Goal: Information Seeking & Learning: Learn about a topic

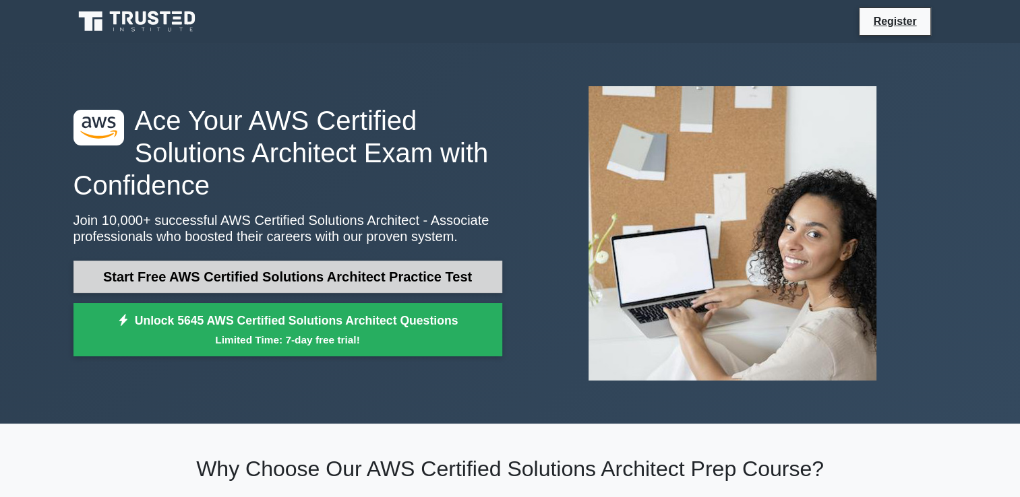
click at [369, 275] on link "Start Free AWS Certified Solutions Architect Practice Test" at bounding box center [287, 277] width 429 height 32
click at [246, 271] on link "Start Free AWS Certified Solutions Architect Practice Test" at bounding box center [287, 277] width 429 height 32
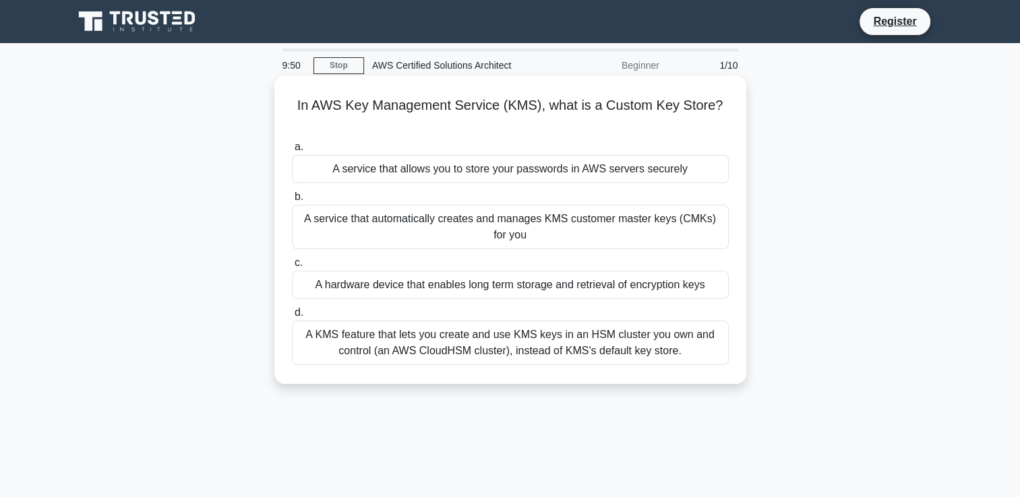
click at [580, 173] on div "A service that allows you to store your passwords in AWS servers securely" at bounding box center [510, 169] width 437 height 28
click at [292, 152] on input "a. A service that allows you to store your passwords in AWS servers securely" at bounding box center [292, 147] width 0 height 9
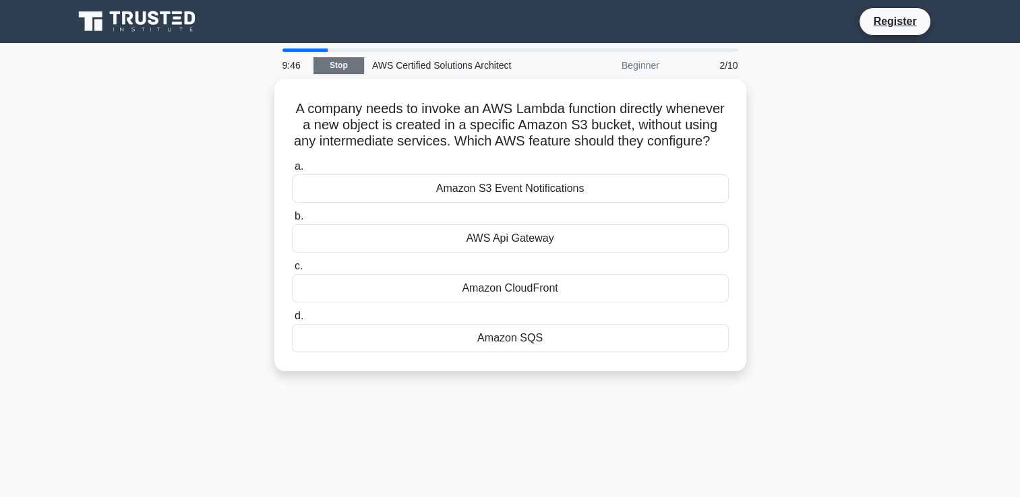
click at [347, 65] on link "Stop" at bounding box center [338, 65] width 51 height 17
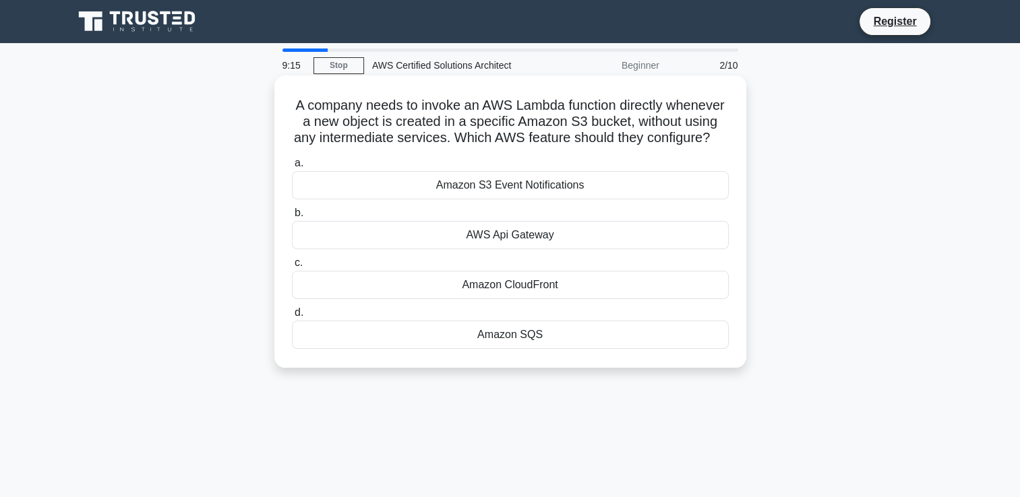
click at [528, 200] on div "Amazon S3 Event Notifications" at bounding box center [510, 185] width 437 height 28
click at [292, 168] on input "a. Amazon S3 Event Notifications" at bounding box center [292, 163] width 0 height 9
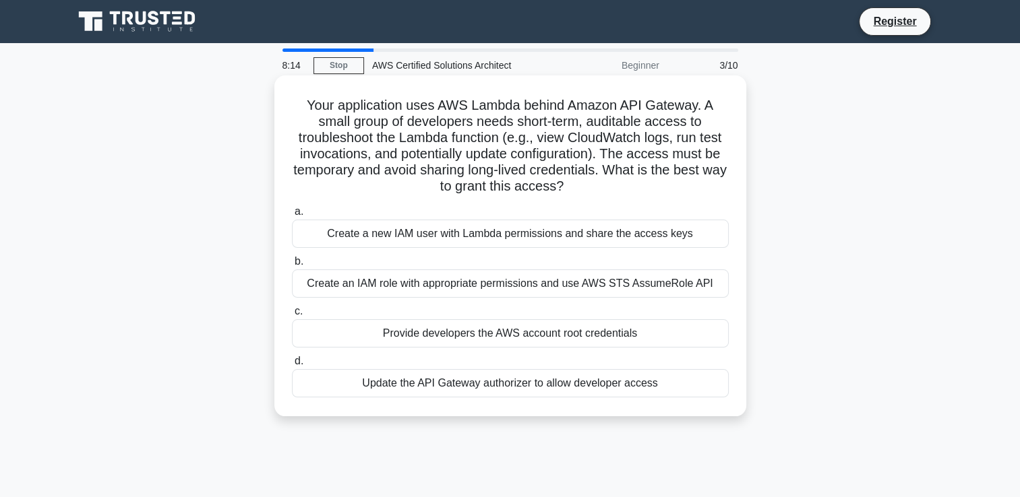
click at [433, 284] on div "Create an IAM role with appropriate permissions and use AWS STS AssumeRole API" at bounding box center [510, 284] width 437 height 28
click at [292, 266] on input "b. Create an IAM role with appropriate permissions and use AWS STS AssumeRole A…" at bounding box center [292, 262] width 0 height 9
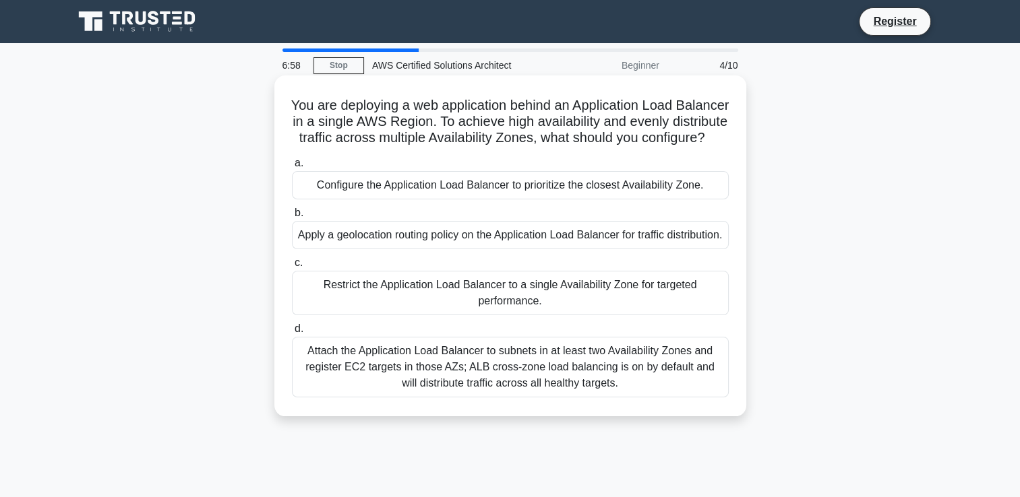
click at [485, 249] on div "Apply a geolocation routing policy on the Application Load Balancer for traffic…" at bounding box center [510, 235] width 437 height 28
click at [292, 218] on input "b. Apply a geolocation routing policy on the Application Load Balancer for traf…" at bounding box center [292, 213] width 0 height 9
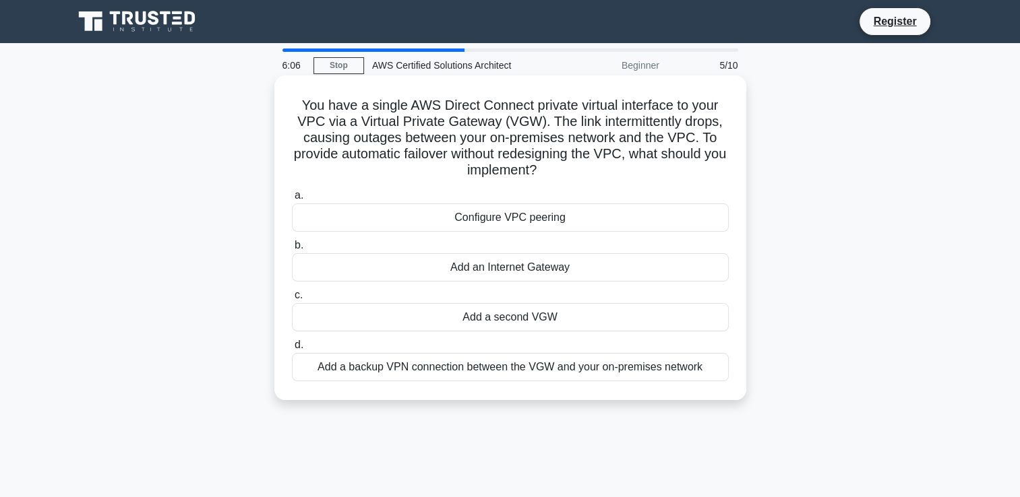
click at [506, 268] on div "Add an Internet Gateway" at bounding box center [510, 267] width 437 height 28
click at [292, 250] on input "b. Add an Internet Gateway" at bounding box center [292, 245] width 0 height 9
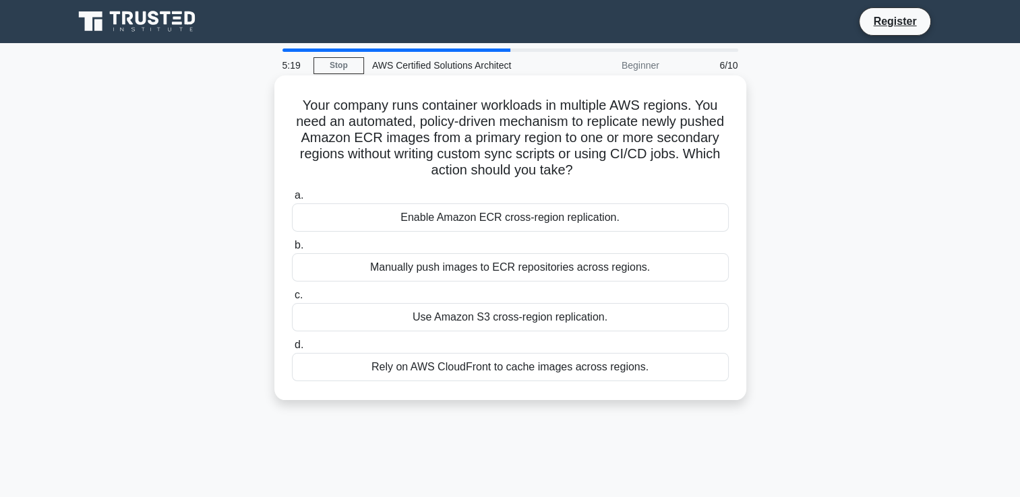
click at [546, 220] on div "Enable Amazon ECR cross-region replication." at bounding box center [510, 218] width 437 height 28
click at [292, 200] on input "a. Enable Amazon ECR cross-region replication." at bounding box center [292, 195] width 0 height 9
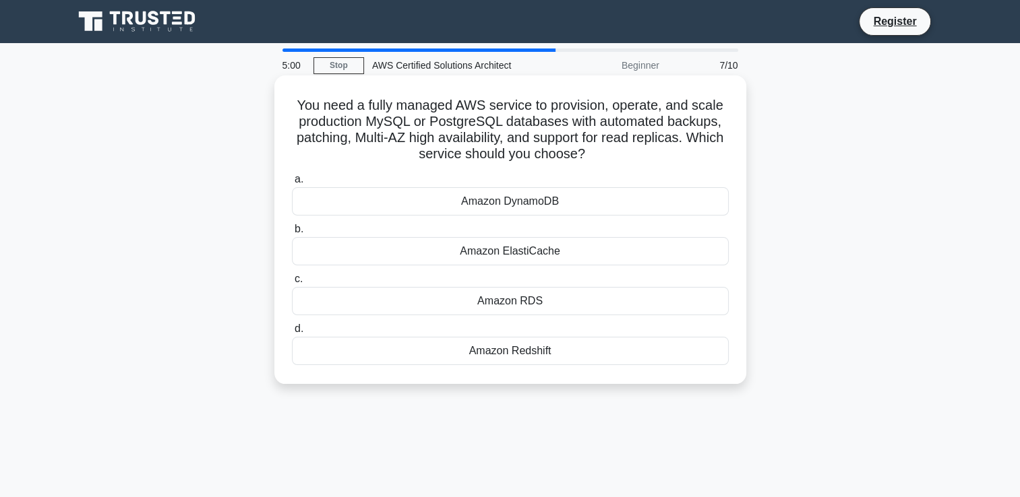
click at [522, 299] on div "Amazon RDS" at bounding box center [510, 301] width 437 height 28
click at [292, 284] on input "c. Amazon RDS" at bounding box center [292, 279] width 0 height 9
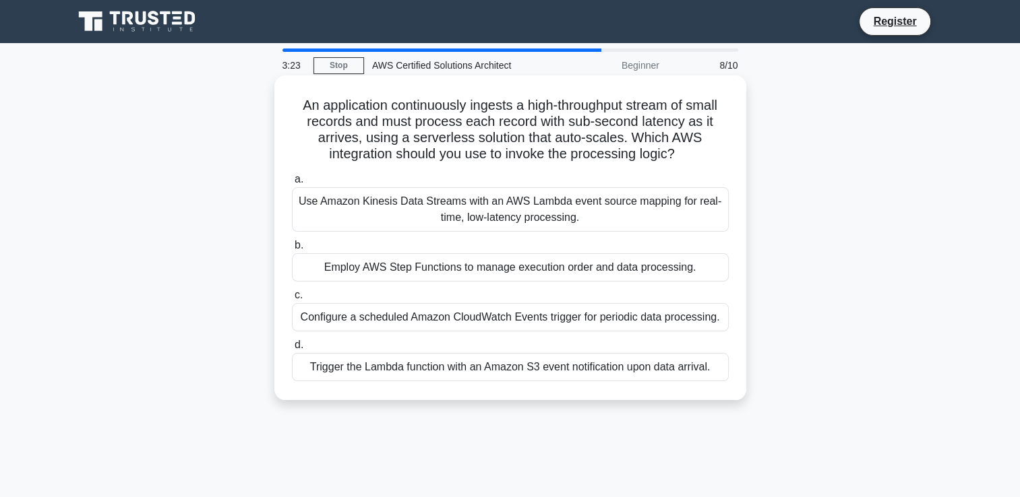
click at [573, 217] on div "Use Amazon Kinesis Data Streams with an AWS Lambda event source mapping for rea…" at bounding box center [510, 209] width 437 height 44
click at [292, 184] on input "a. Use Amazon Kinesis Data Streams with an AWS Lambda event source mapping for …" at bounding box center [292, 179] width 0 height 9
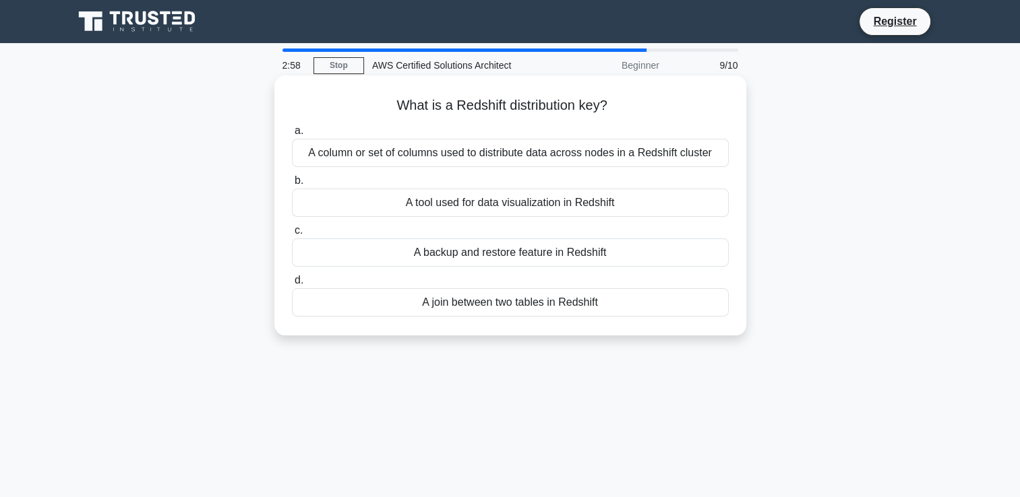
click at [601, 158] on div "A column or set of columns used to distribute data across nodes in a Redshift c…" at bounding box center [510, 153] width 437 height 28
click at [292, 135] on input "a. A column or set of columns used to distribute data across nodes in a Redshif…" at bounding box center [292, 131] width 0 height 9
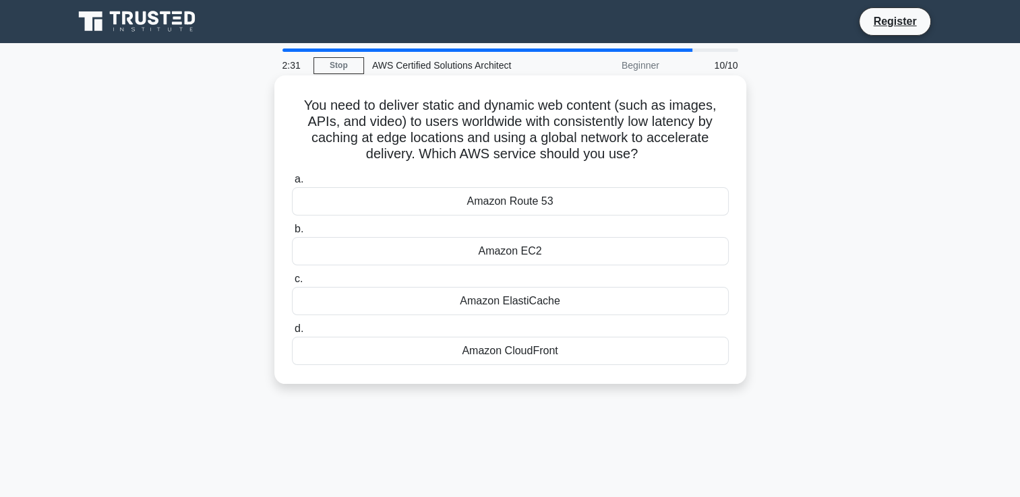
click at [537, 355] on div "Amazon CloudFront" at bounding box center [510, 351] width 437 height 28
click at [292, 334] on input "d. Amazon CloudFront" at bounding box center [292, 329] width 0 height 9
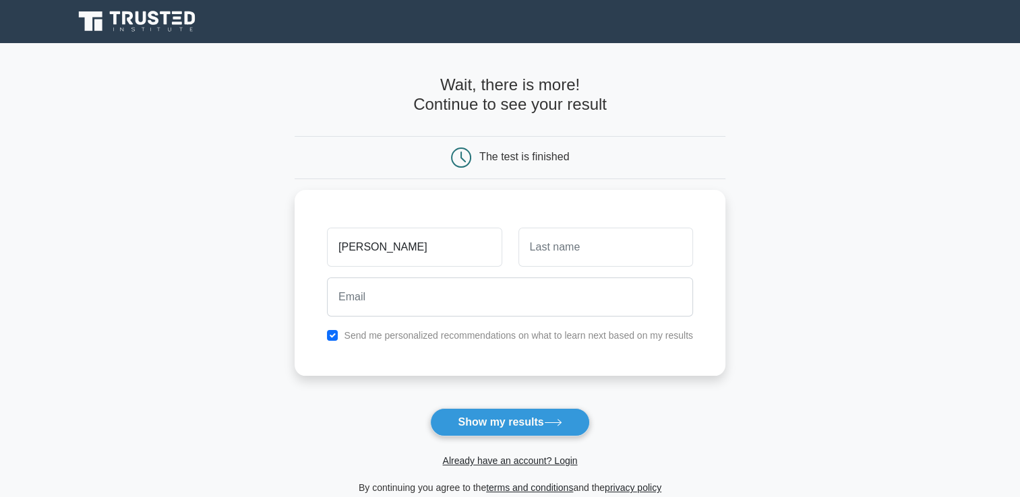
type input "[PERSON_NAME]"
type input "Spoerer"
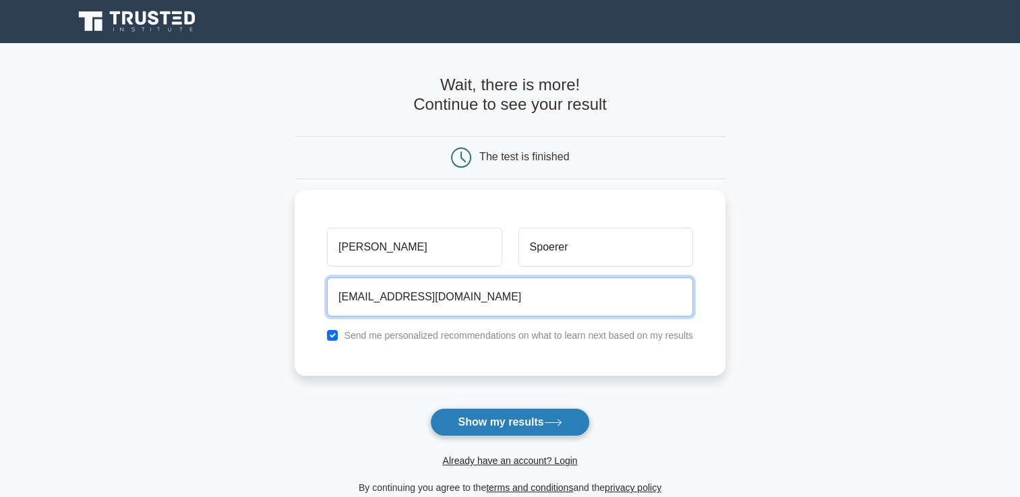
type input "[EMAIL_ADDRESS][DOMAIN_NAME]"
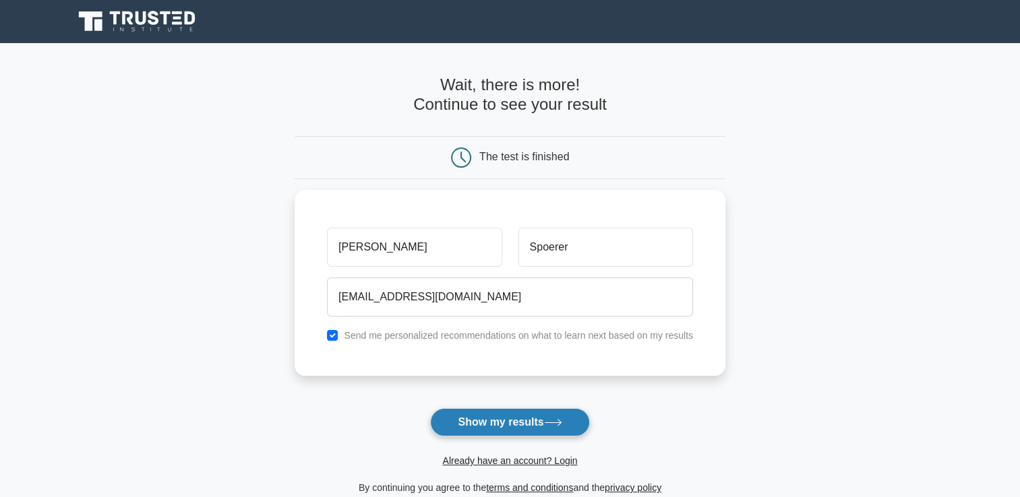
click at [524, 427] on button "Show my results" at bounding box center [509, 423] width 159 height 28
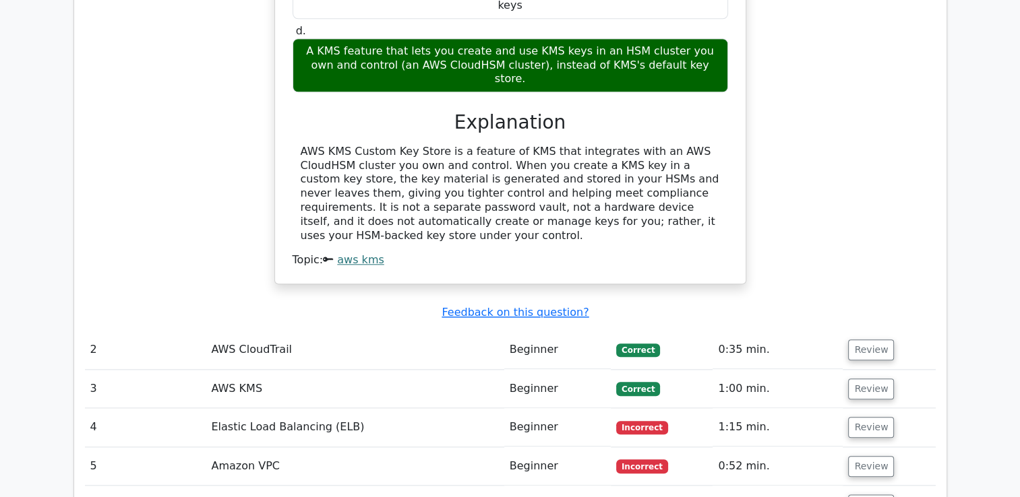
scroll to position [1426, 0]
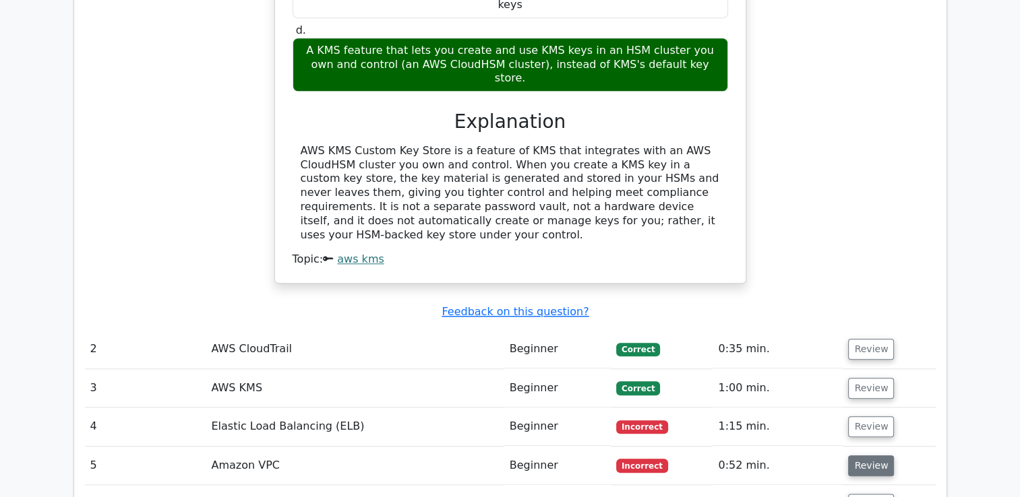
click at [870, 456] on button "Review" at bounding box center [871, 466] width 46 height 21
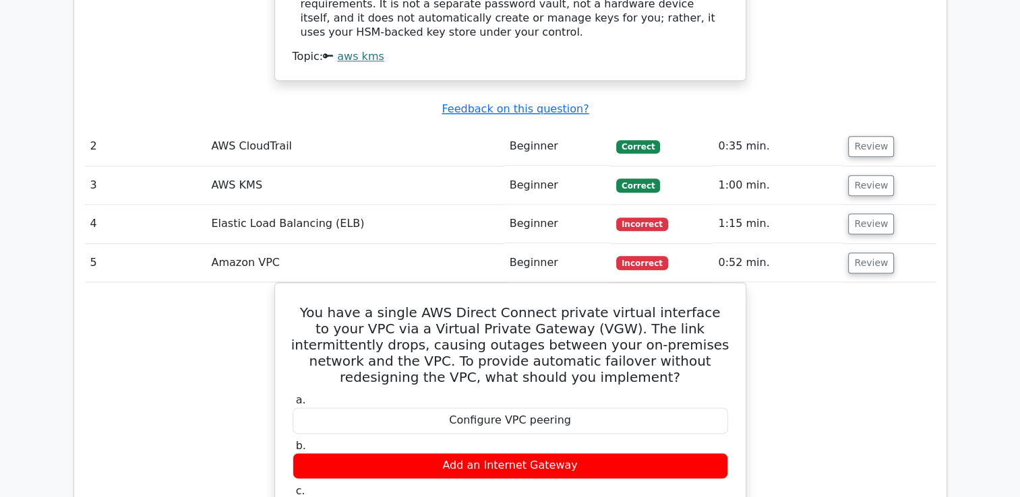
scroll to position [1629, 0]
click at [857, 214] on button "Review" at bounding box center [871, 224] width 46 height 21
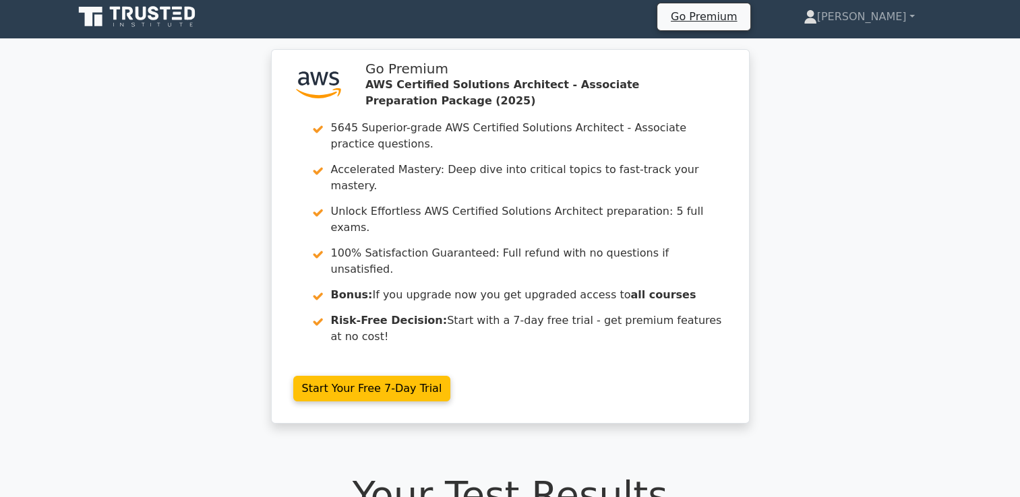
scroll to position [0, 0]
